Goal: Information Seeking & Learning: Get advice/opinions

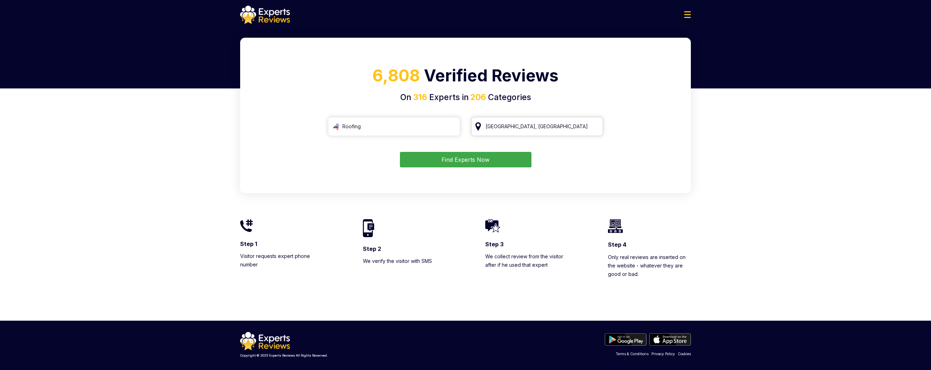
click at [554, 129] on input "[GEOGRAPHIC_DATA], [GEOGRAPHIC_DATA]" at bounding box center [537, 126] width 132 height 19
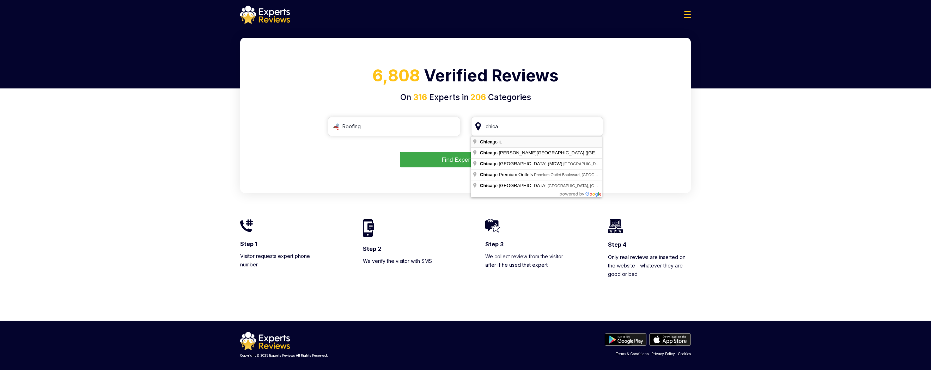
type input "[GEOGRAPHIC_DATA], [GEOGRAPHIC_DATA]"
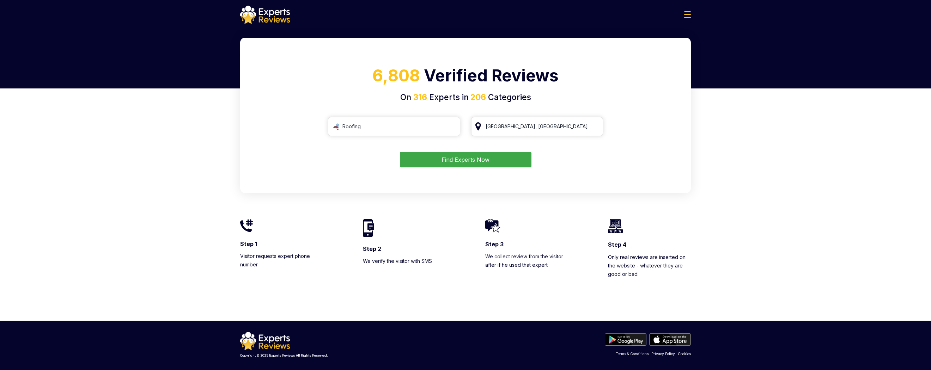
click at [472, 163] on button "Find Experts Now" at bounding box center [466, 160] width 132 height 16
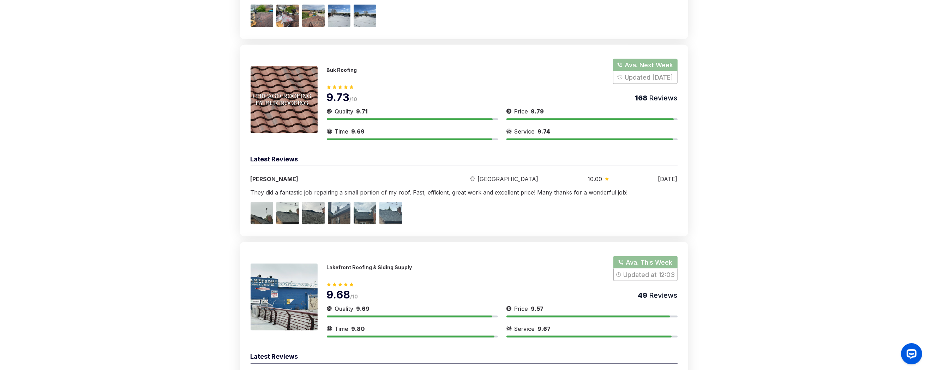
scroll to position [1339, 0]
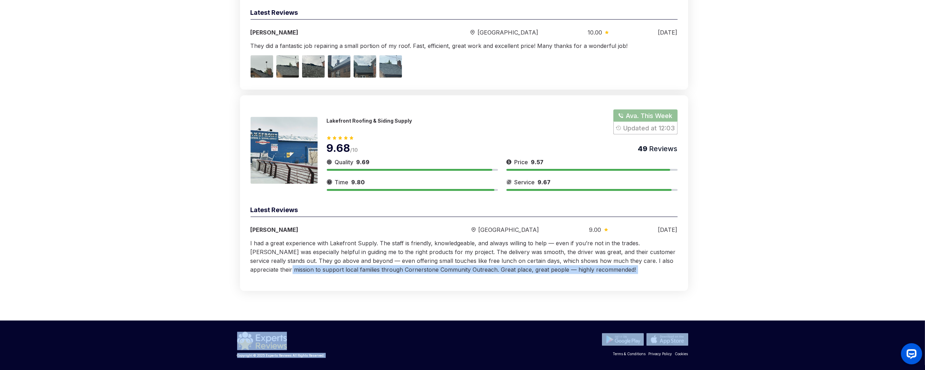
drag, startPoint x: 923, startPoint y: 323, endPoint x: 910, endPoint y: 272, distance: 53.1
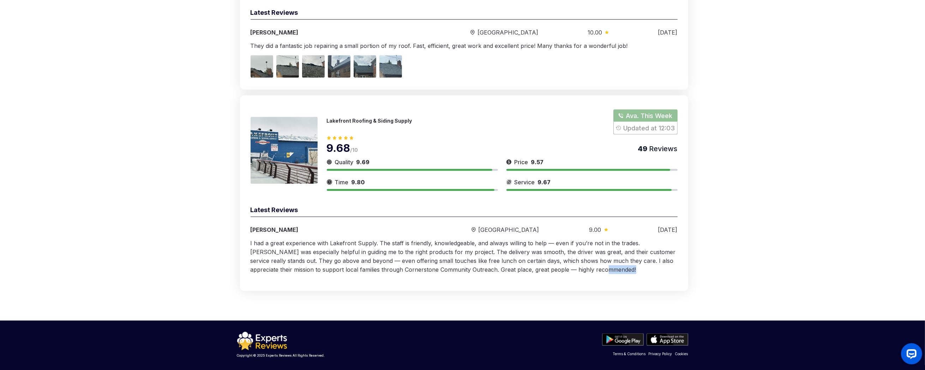
drag, startPoint x: 921, startPoint y: 302, endPoint x: 921, endPoint y: 283, distance: 18.7
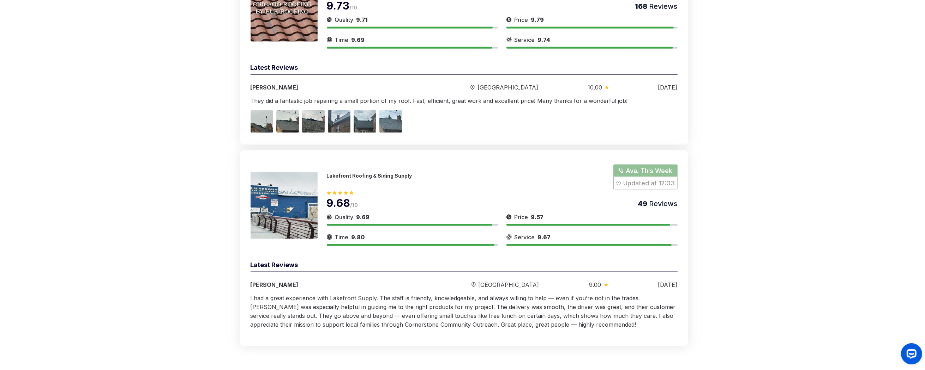
click at [678, 182] on div "Lakefront Roofing & Siding Supply Ava. This Week Updated at 12:03 9.68 /10 49 R…" at bounding box center [464, 249] width 448 height 196
click at [660, 177] on button "Show Number" at bounding box center [645, 177] width 64 height 25
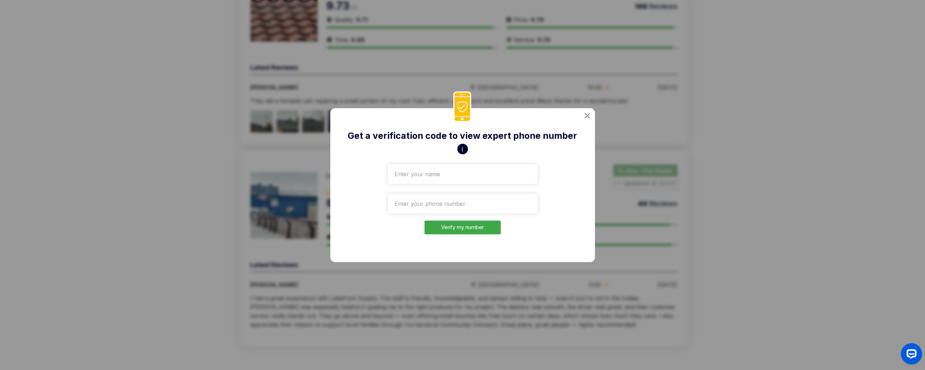
click at [461, 144] on button "i" at bounding box center [462, 149] width 11 height 11
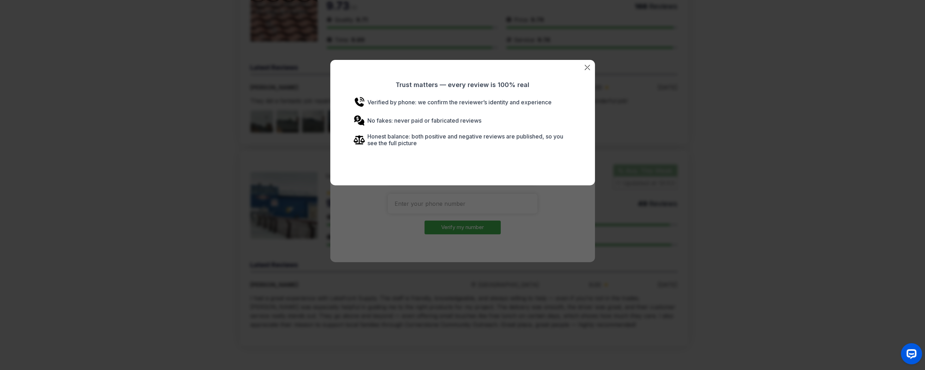
click at [356, 235] on div "Trust matters — every review is 100% real Verified by phone: we confirm the rev…" at bounding box center [462, 185] width 925 height 370
click at [499, 199] on div "Trust matters — every review is 100% real Verified by phone: we confirm the rev…" at bounding box center [462, 185] width 925 height 370
drag, startPoint x: 652, startPoint y: 275, endPoint x: 682, endPoint y: 279, distance: 30.3
click at [652, 276] on div "Trust matters — every review is 100% real Verified by phone: we confirm the rev…" at bounding box center [462, 185] width 925 height 370
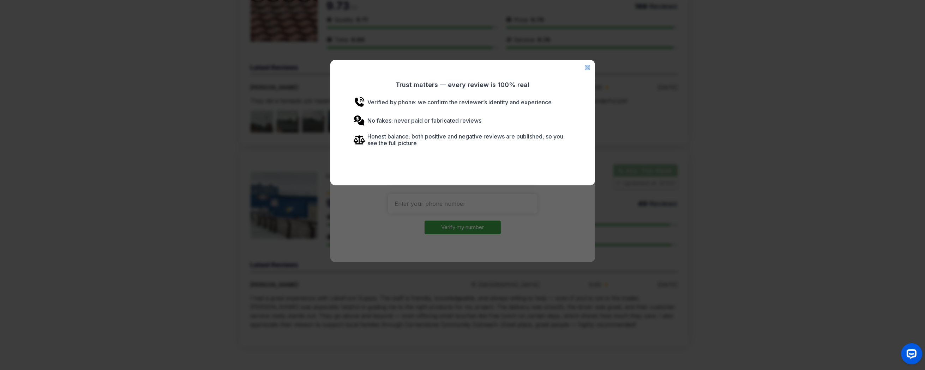
click at [682, 279] on div "Trust matters — every review is 100% real Verified by phone: we confirm the rev…" at bounding box center [462, 185] width 925 height 370
drag, startPoint x: 695, startPoint y: 283, endPoint x: 708, endPoint y: 287, distance: 13.8
click at [703, 286] on div "Trust matters — every review is 100% real Verified by phone: we confirm the rev…" at bounding box center [462, 185] width 925 height 370
click at [729, 287] on div "Trust matters — every review is 100% real Verified by phone: we confirm the rev…" at bounding box center [462, 185] width 925 height 370
drag, startPoint x: 729, startPoint y: 287, endPoint x: 738, endPoint y: 286, distance: 8.9
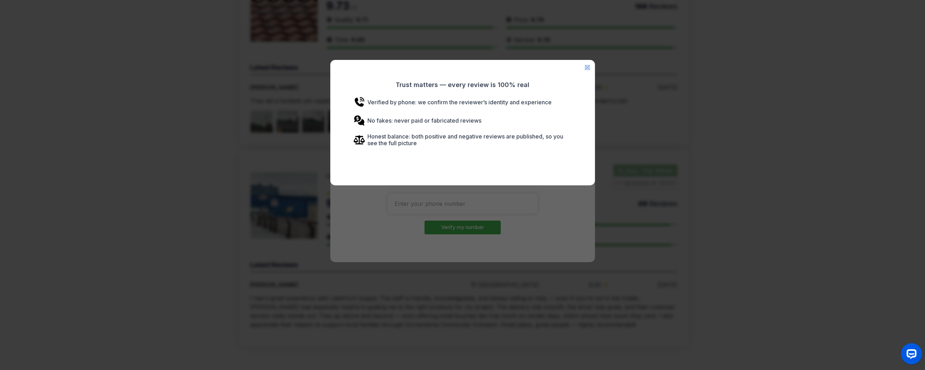
click at [729, 286] on div "Trust matters — every review is 100% real Verified by phone: we confirm the rev…" at bounding box center [462, 185] width 925 height 370
click at [738, 286] on div "Trust matters — every review is 100% real Verified by phone: we confirm the rev…" at bounding box center [462, 185] width 925 height 370
click at [400, 261] on div "Trust matters — every review is 100% real Verified by phone: we confirm the rev…" at bounding box center [462, 185] width 925 height 370
drag, startPoint x: 333, startPoint y: 272, endPoint x: 236, endPoint y: 259, distance: 97.9
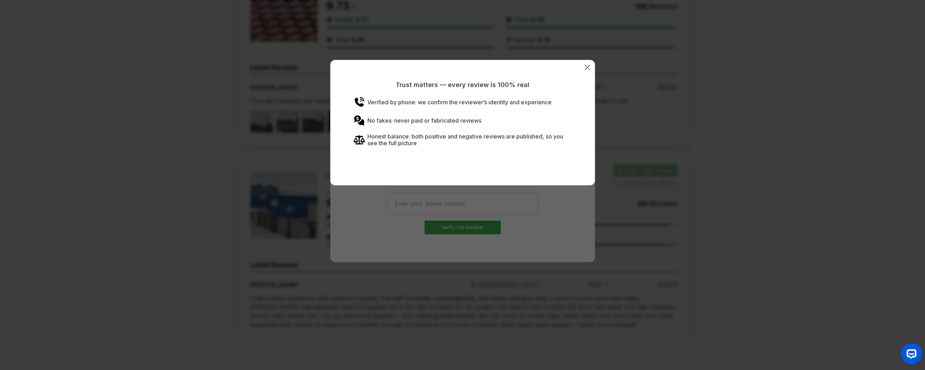
click at [327, 272] on div "Trust matters — every review is 100% real Verified by phone: we confirm the rev…" at bounding box center [462, 185] width 925 height 370
click at [236, 259] on div "Trust matters — every review is 100% real Verified by phone: we confirm the rev…" at bounding box center [462, 185] width 925 height 370
click at [223, 259] on div "Trust matters — every review is 100% real Verified by phone: we confirm the rev…" at bounding box center [462, 185] width 925 height 370
drag, startPoint x: 223, startPoint y: 259, endPoint x: 229, endPoint y: 254, distance: 6.8
click at [223, 258] on div "Trust matters — every review is 100% real Verified by phone: we confirm the rev…" at bounding box center [462, 185] width 925 height 370
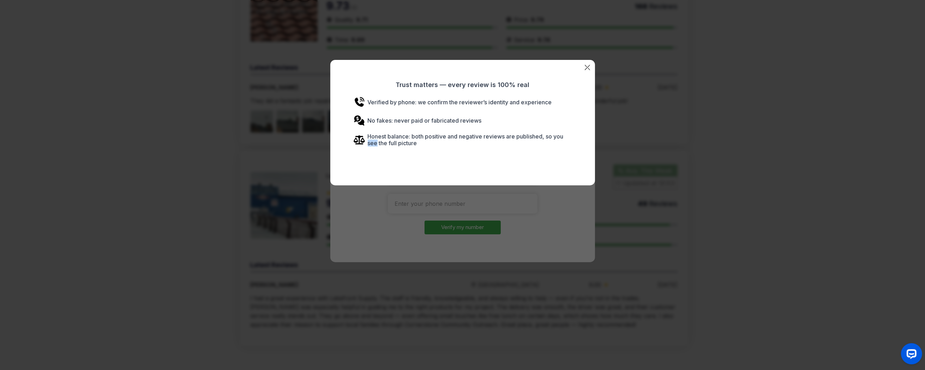
click at [229, 253] on div "Trust matters — every review is 100% real Verified by phone: we confirm the rev…" at bounding box center [462, 185] width 925 height 370
click at [298, 262] on div "Trust matters — every review is 100% real Verified by phone: we confirm the rev…" at bounding box center [462, 185] width 925 height 370
click at [397, 237] on div "Trust matters — every review is 100% real Verified by phone: we confirm the rev…" at bounding box center [462, 185] width 925 height 370
click at [584, 66] on div "Trust matters — every review is 100% real Verified by phone: we confirm the rev…" at bounding box center [462, 123] width 265 height 126
click at [588, 66] on img at bounding box center [586, 67] width 5 height 5
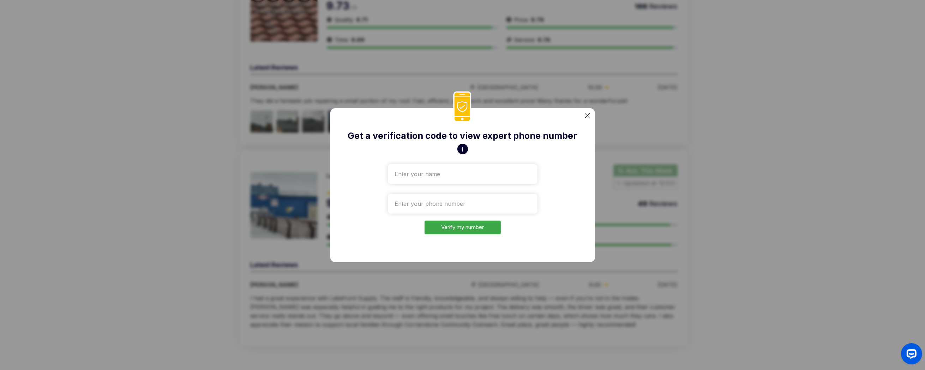
click at [479, 176] on input "text" at bounding box center [463, 174] width 150 height 20
type input "[PERSON_NAME]"
type input "[PHONE_NUMBER]"
click at [588, 115] on img at bounding box center [586, 115] width 5 height 5
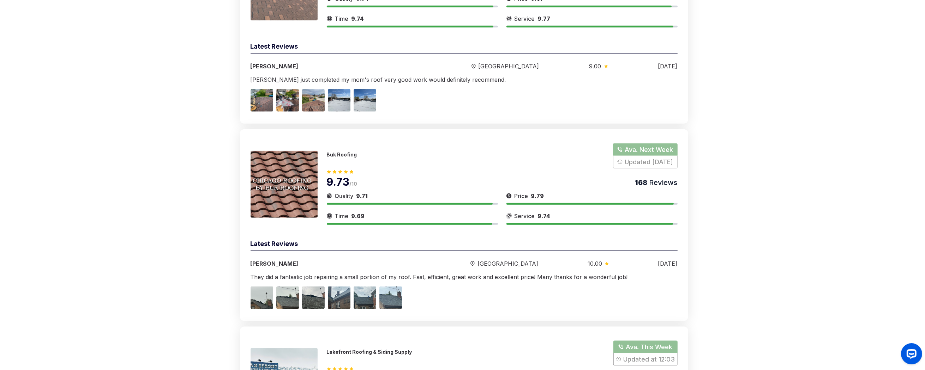
scroll to position [974, 0]
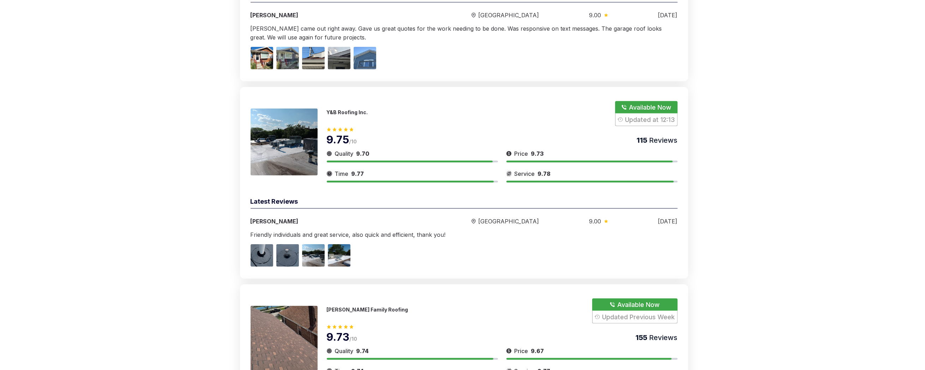
scroll to position [621, 0]
